Goal: Communication & Community: Participate in discussion

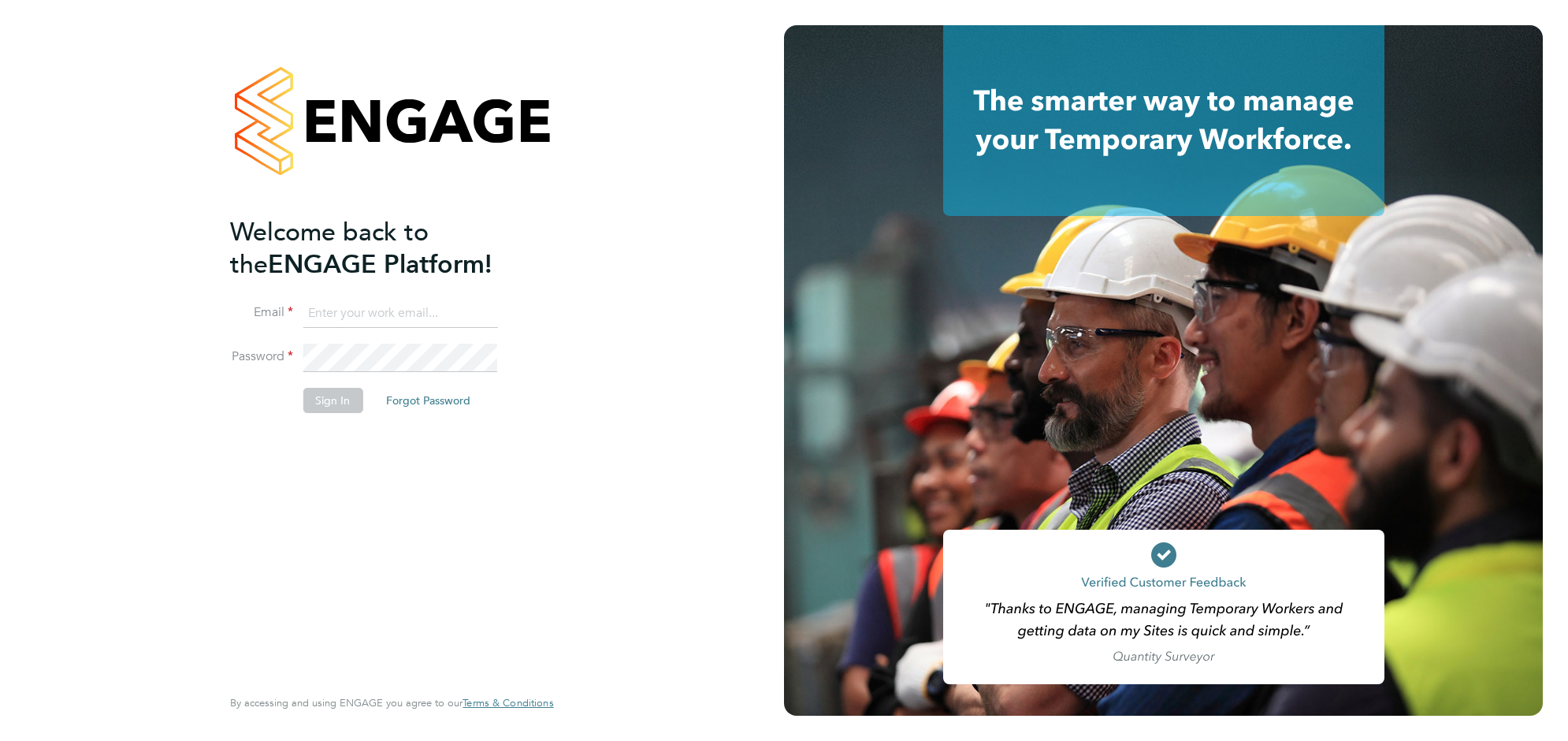
click at [366, 301] on input at bounding box center [399, 314] width 194 height 28
type input "[EMAIL_ADDRESS][DOMAIN_NAME]"
click at [335, 390] on button "Sign In" at bounding box center [333, 400] width 60 height 25
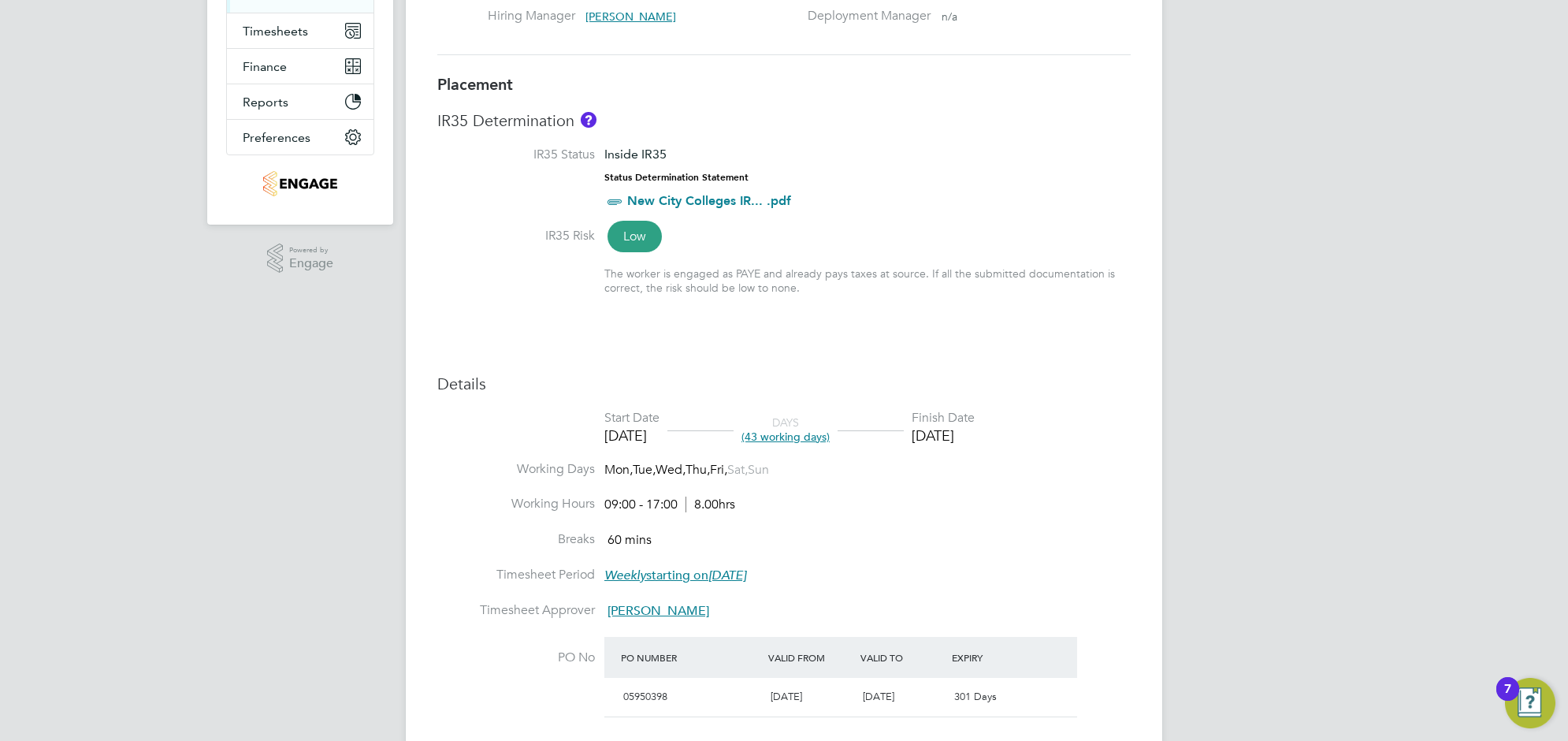
scroll to position [493, 0]
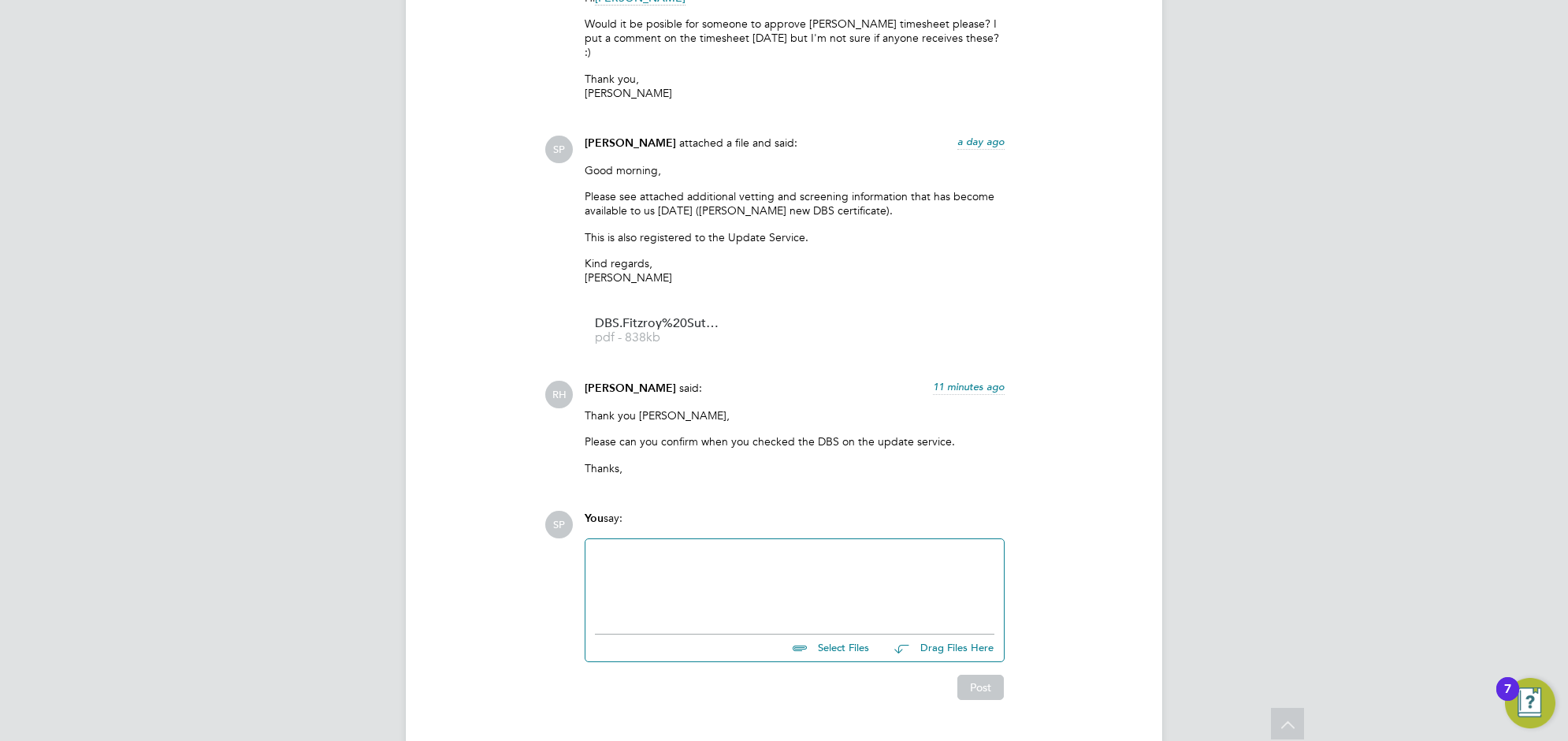
click at [635, 548] on div at bounding box center [795, 582] width 399 height 67
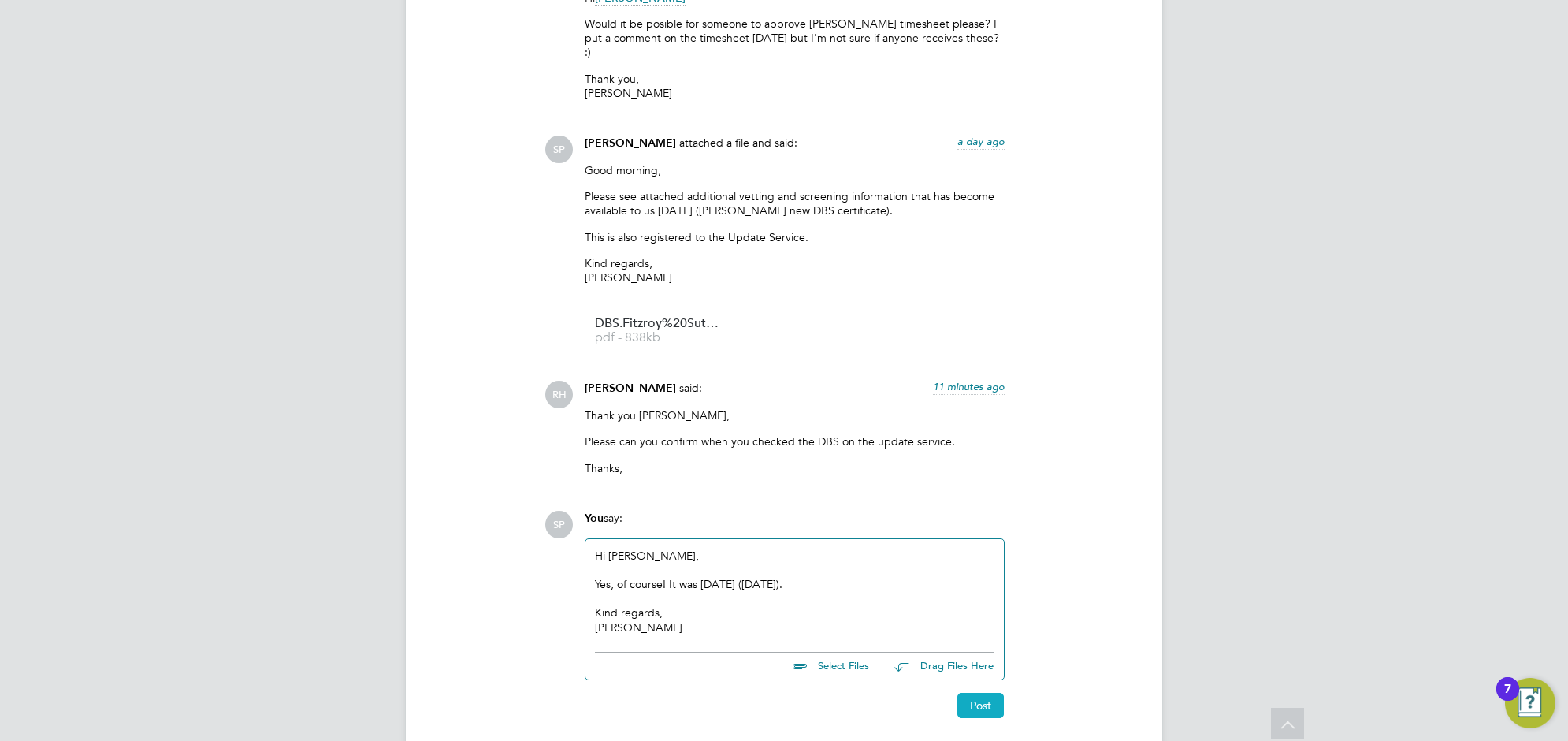
click at [989, 693] on button "Post" at bounding box center [981, 706] width 46 height 25
